Goal: Task Accomplishment & Management: Use online tool/utility

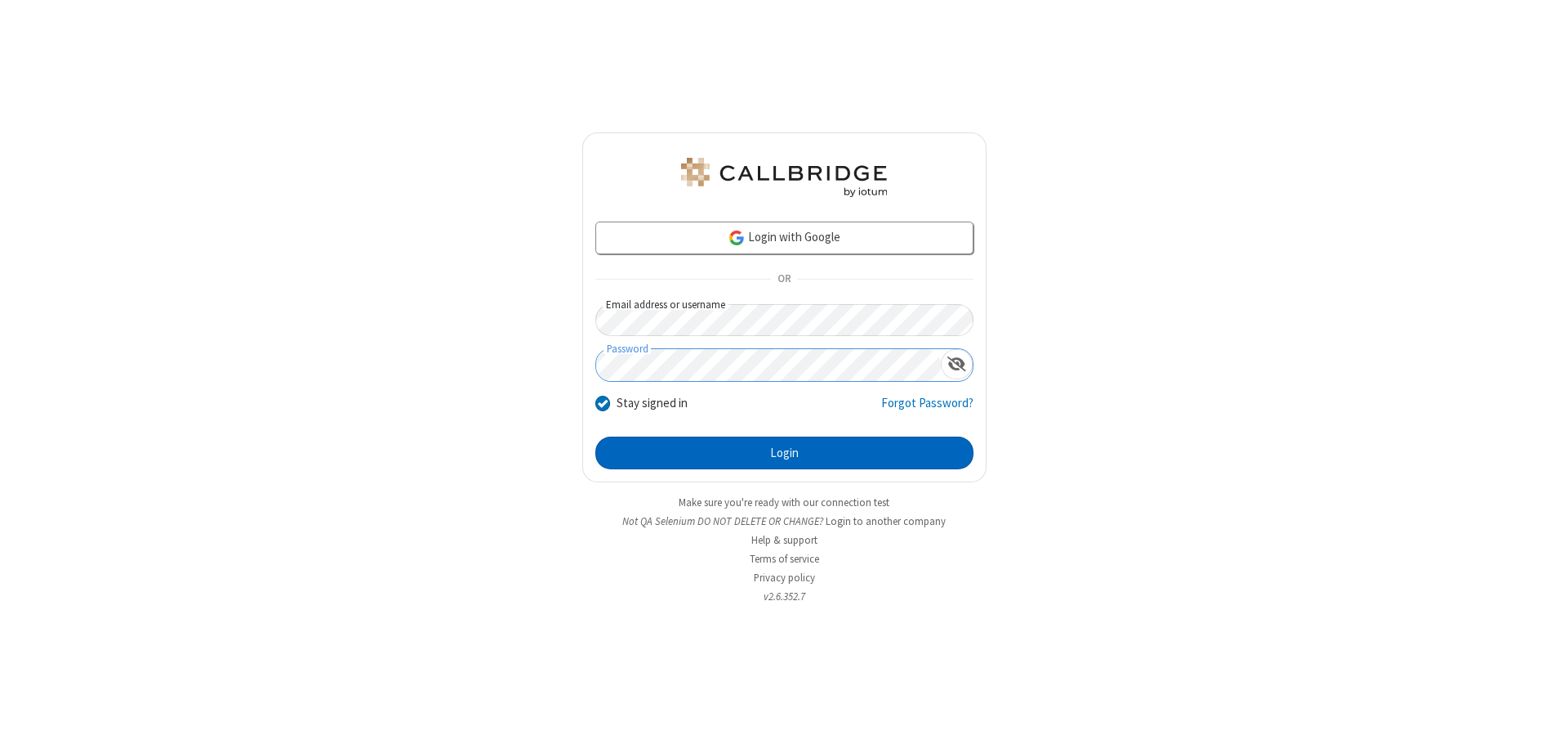
click at [784, 453] on button "Login" at bounding box center [784, 453] width 379 height 33
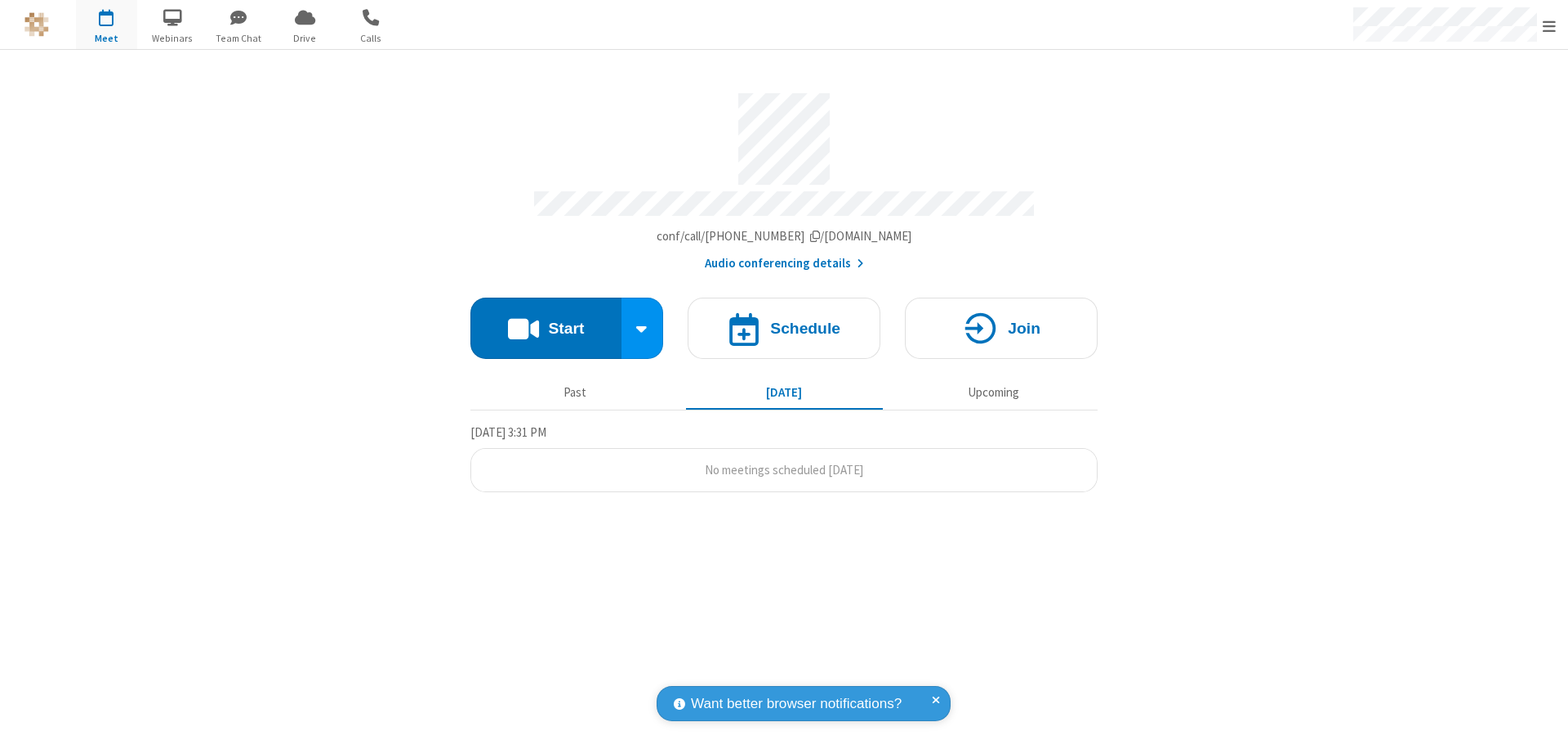
click at [546, 320] on button "Start" at bounding box center [546, 328] width 151 height 62
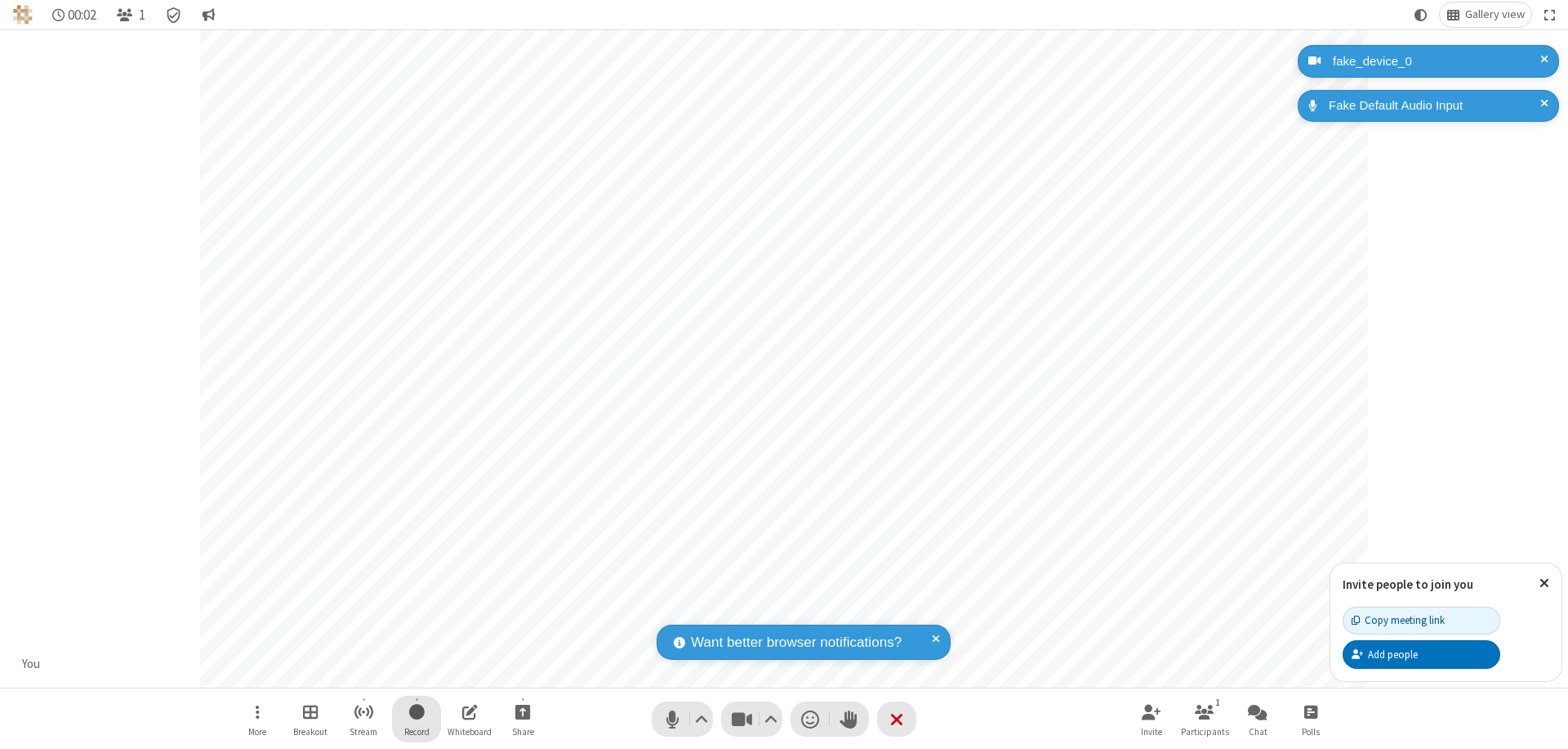
click at [416, 719] on span "Start recording" at bounding box center [416, 712] width 15 height 21
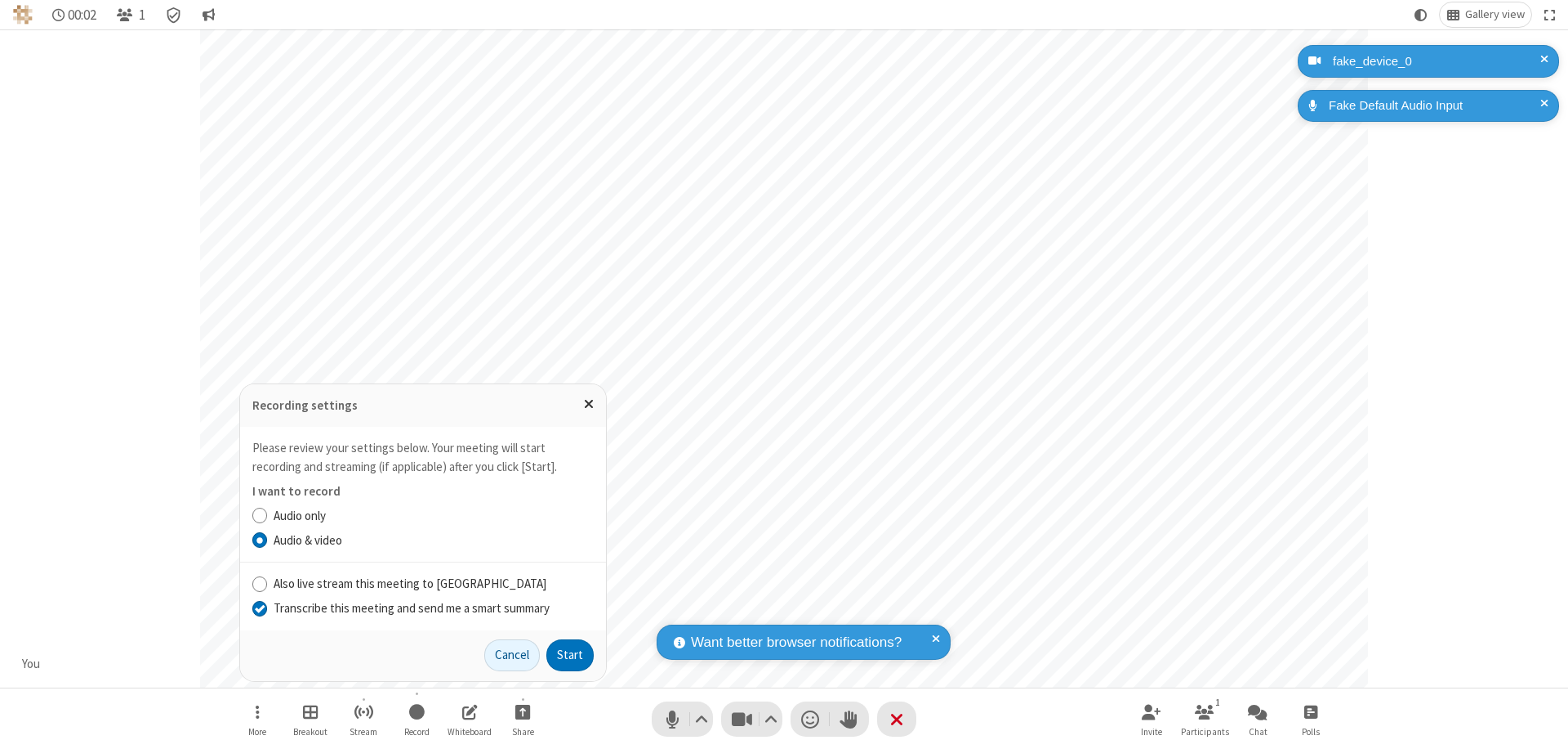
click at [259, 607] on input "Transcribe this meeting and send me a smart summary" at bounding box center [260, 608] width 15 height 17
click at [570, 654] on button "Start" at bounding box center [570, 655] width 47 height 33
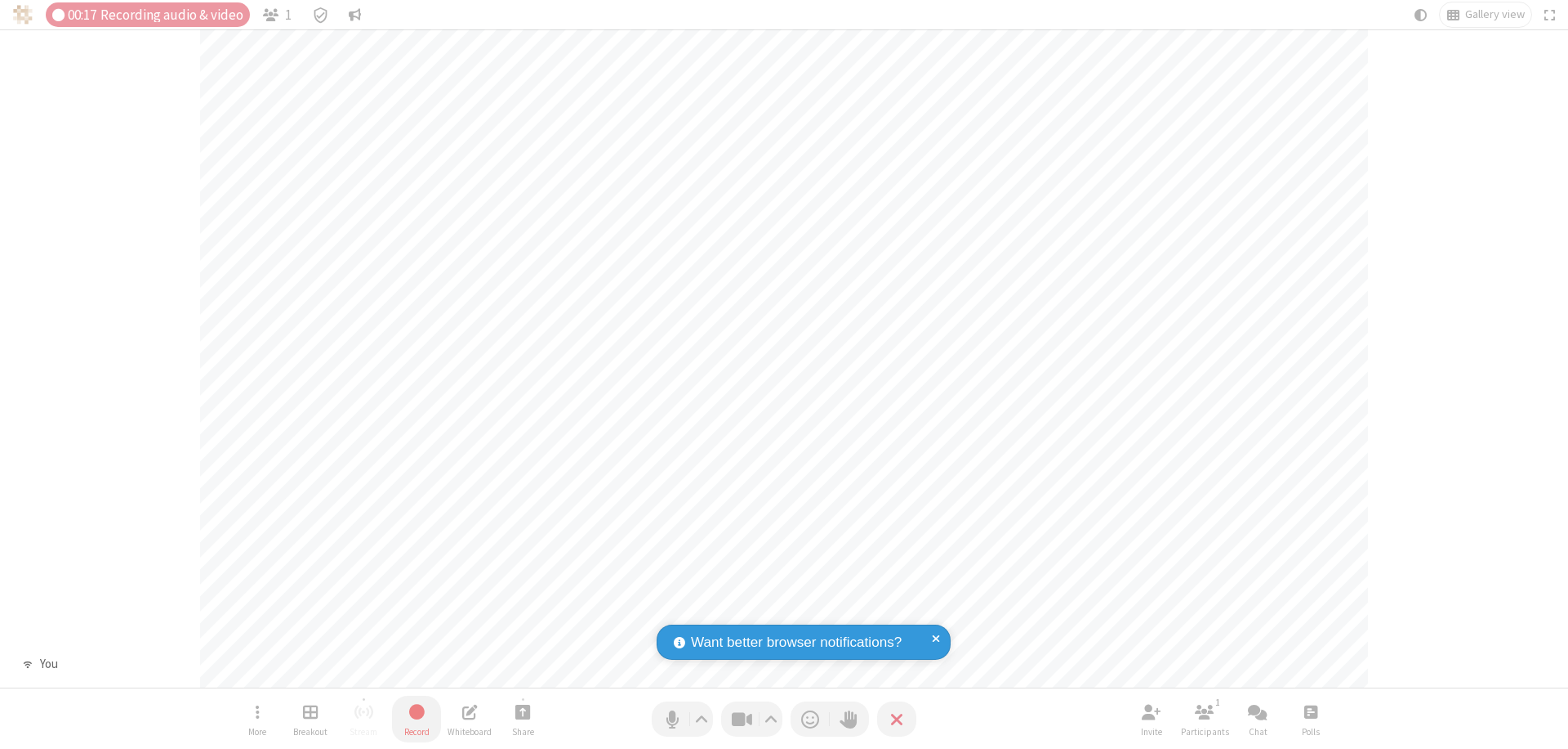
click at [416, 719] on span "Stop recording" at bounding box center [417, 712] width 19 height 21
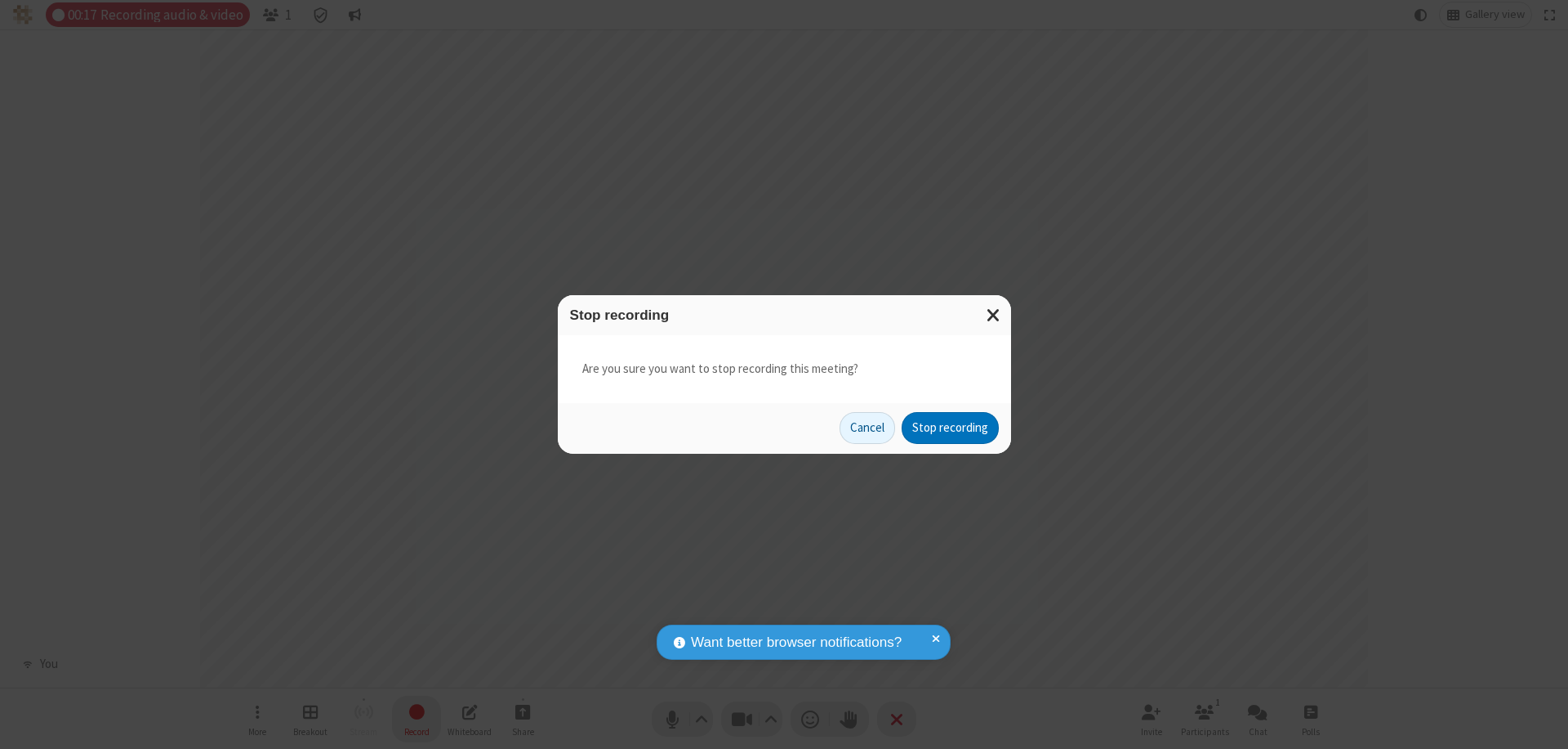
click at [950, 427] on button "Stop recording" at bounding box center [950, 428] width 97 height 33
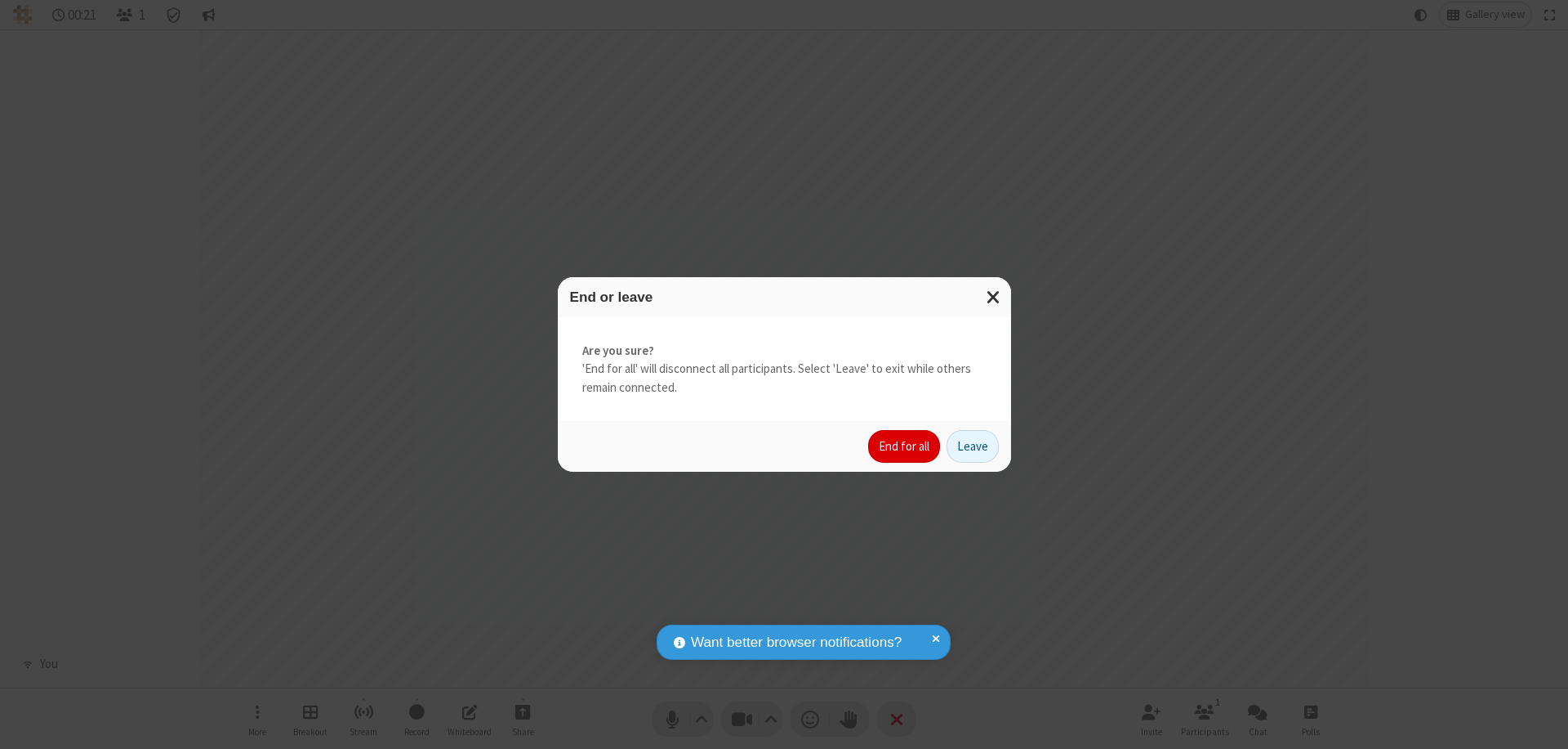
click at [905, 446] on button "End for all" at bounding box center [905, 446] width 72 height 33
